Goal: Task Accomplishment & Management: Manage account settings

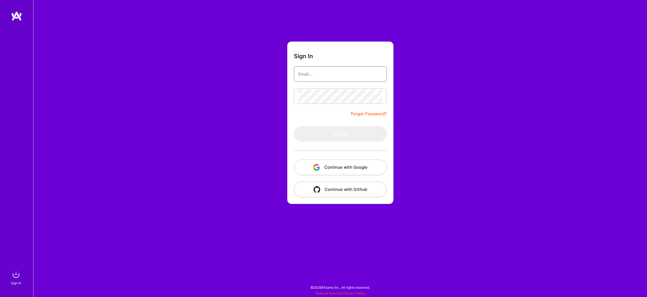
type input "[EMAIL_ADDRESS][DOMAIN_NAME]"
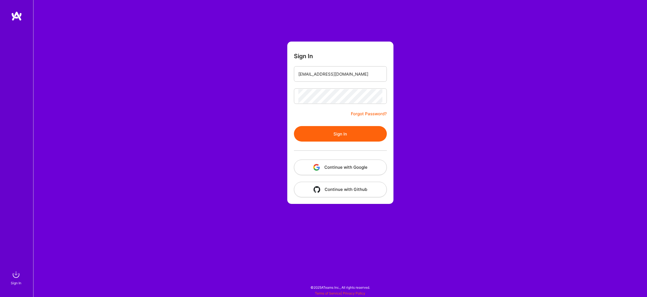
click at [320, 104] on form "Sign In [EMAIL_ADDRESS][DOMAIN_NAME] Forgot Password? Sign In Continue with Goo…" at bounding box center [340, 123] width 106 height 162
click at [330, 134] on button "Sign In" at bounding box center [340, 133] width 93 height 15
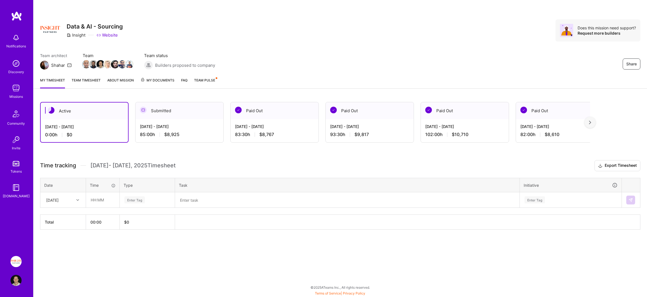
click at [208, 81] on span "Team Pulse" at bounding box center [204, 80] width 21 height 4
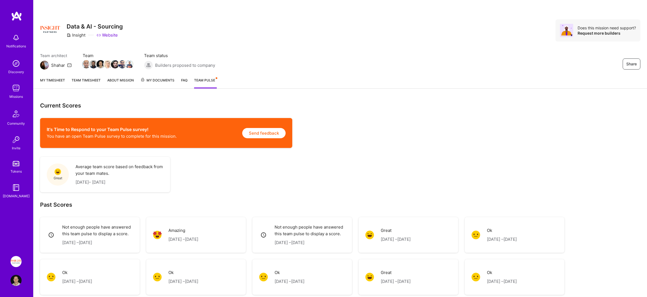
click at [92, 78] on link "Team timesheet" at bounding box center [86, 82] width 29 height 11
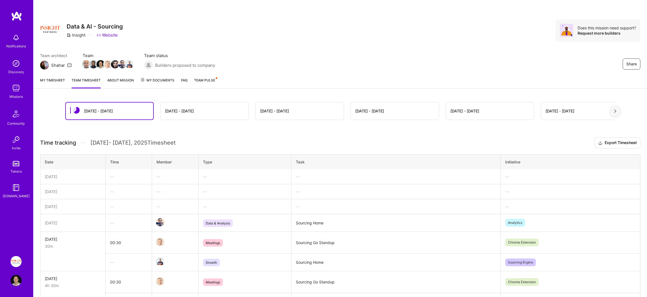
click at [118, 80] on link "About Mission" at bounding box center [120, 82] width 27 height 11
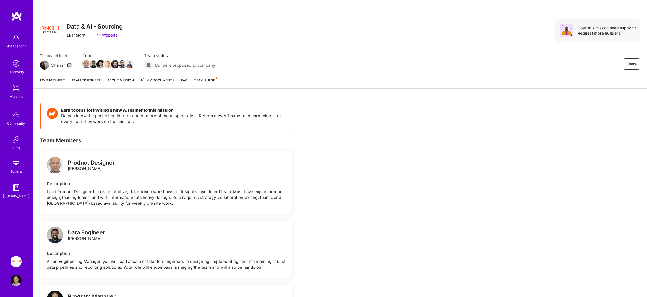
click at [52, 76] on div "My timesheet Team timesheet About Mission My Documents FAQ Team Pulse" at bounding box center [340, 81] width 614 height 16
click at [60, 79] on link "My timesheet" at bounding box center [52, 82] width 25 height 11
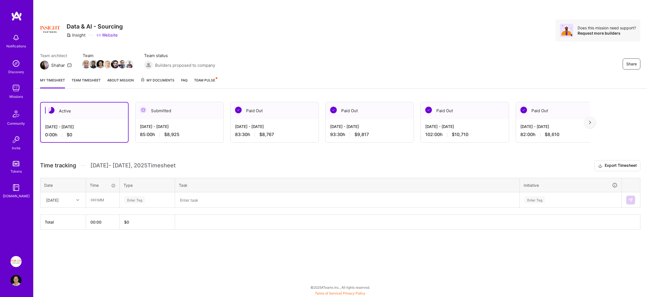
click at [89, 80] on link "Team timesheet" at bounding box center [86, 82] width 29 height 11
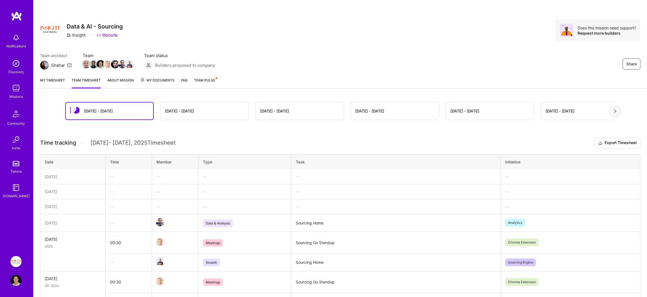
click at [49, 79] on link "My timesheet" at bounding box center [52, 82] width 25 height 11
